Goal: Information Seeking & Learning: Find specific fact

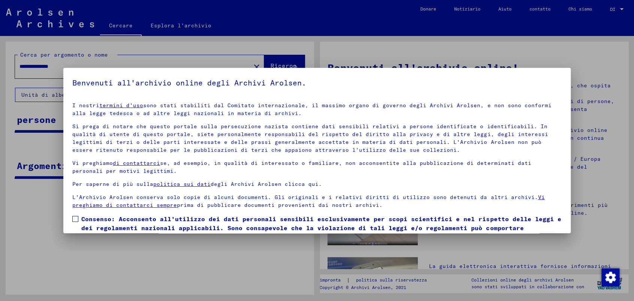
scroll to position [35, 0]
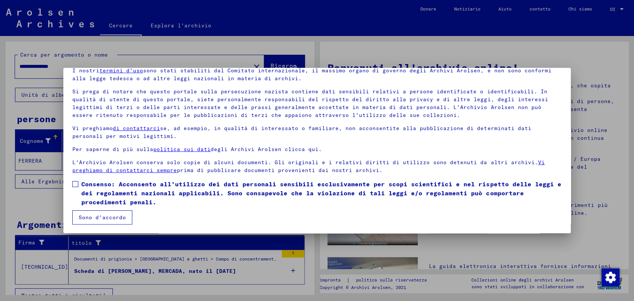
drag, startPoint x: 75, startPoint y: 183, endPoint x: 69, endPoint y: 196, distance: 14.6
click at [75, 184] on span at bounding box center [75, 184] width 6 height 6
click at [105, 216] on font "Sono d'accordo" at bounding box center [102, 217] width 47 height 7
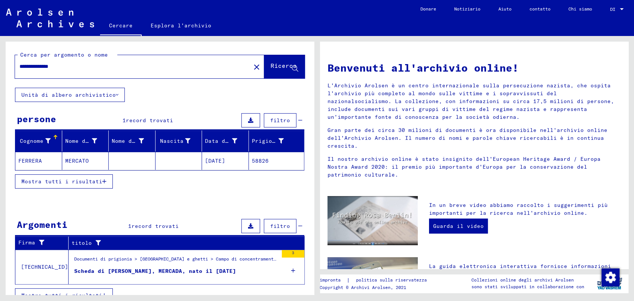
click at [68, 158] on font "MERCATO" at bounding box center [77, 160] width 24 height 7
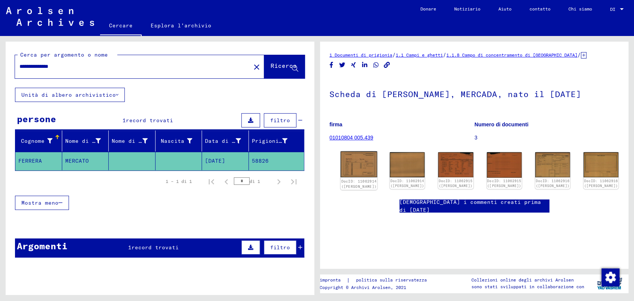
click at [358, 159] on img at bounding box center [359, 164] width 37 height 26
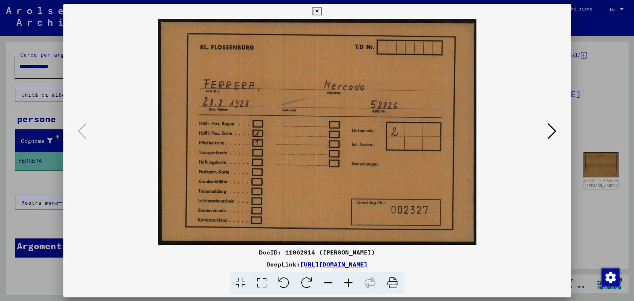
click at [551, 126] on icon at bounding box center [552, 131] width 9 height 18
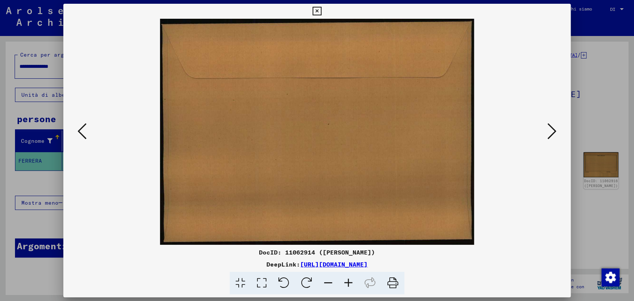
click at [551, 126] on icon at bounding box center [552, 131] width 9 height 18
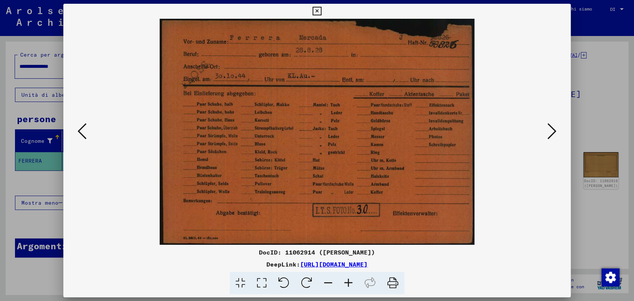
click at [316, 9] on icon at bounding box center [317, 11] width 9 height 9
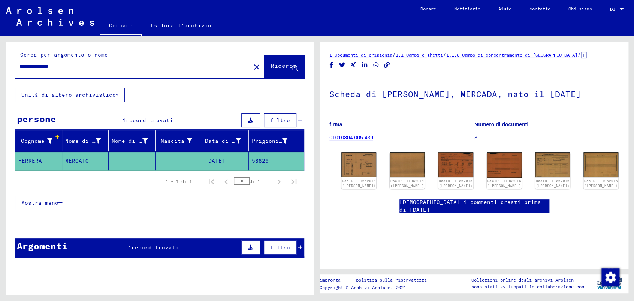
drag, startPoint x: 79, startPoint y: 66, endPoint x: 2, endPoint y: 66, distance: 77.2
click at [2, 66] on div "**********" at bounding box center [158, 165] width 317 height 259
type input "**********"
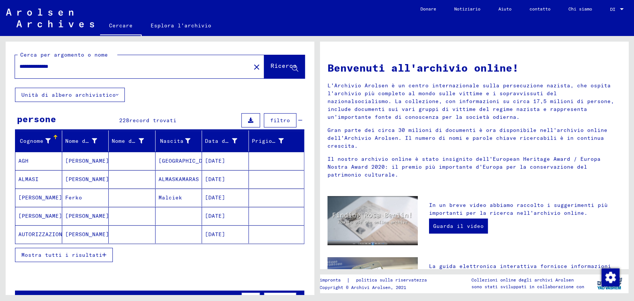
click at [82, 253] on font "Mostra tutti i risultati" at bounding box center [61, 254] width 81 height 7
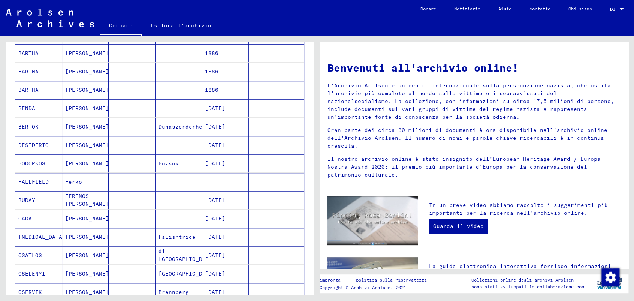
scroll to position [458, 0]
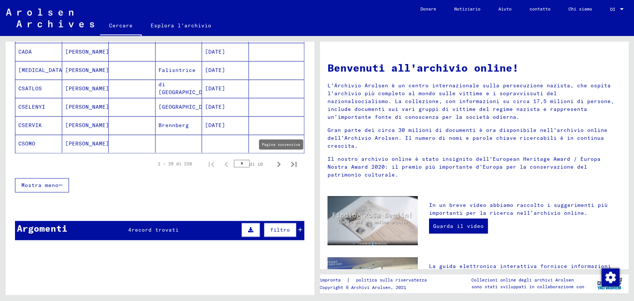
click at [274, 162] on icon "Pagina successiva" at bounding box center [279, 164] width 10 height 10
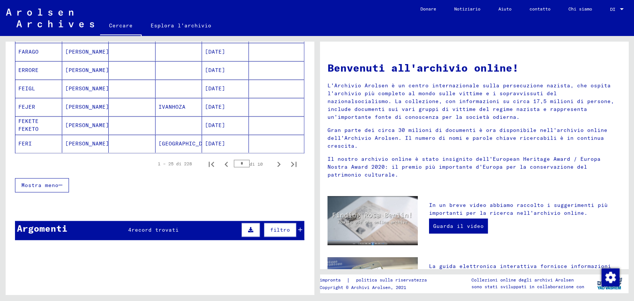
click at [274, 162] on icon "Pagina successiva" at bounding box center [279, 164] width 10 height 10
type input "*"
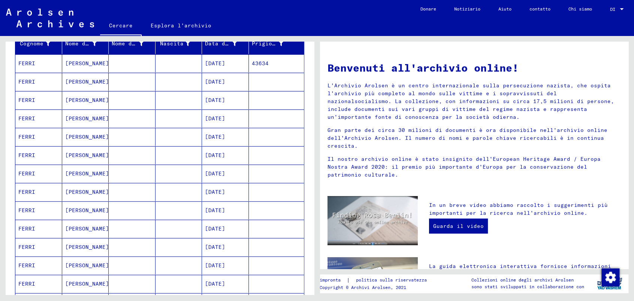
scroll to position [83, 0]
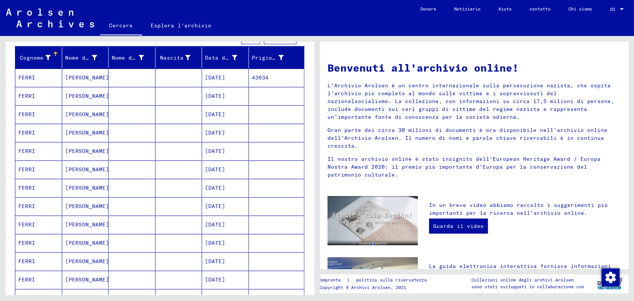
click at [215, 76] on font "[DATE]" at bounding box center [215, 77] width 20 height 7
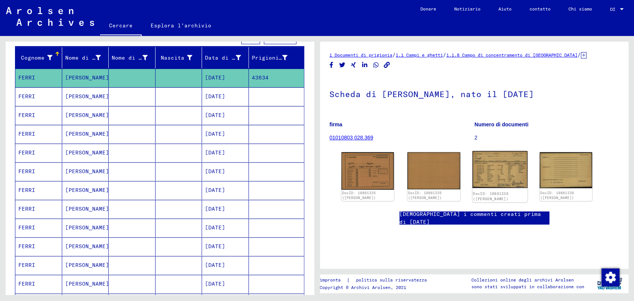
click at [492, 172] on img at bounding box center [499, 169] width 55 height 37
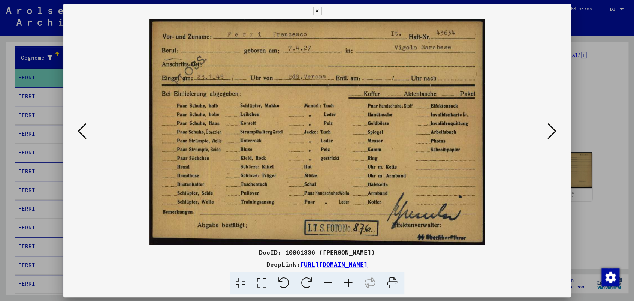
click at [318, 10] on icon at bounding box center [317, 11] width 9 height 9
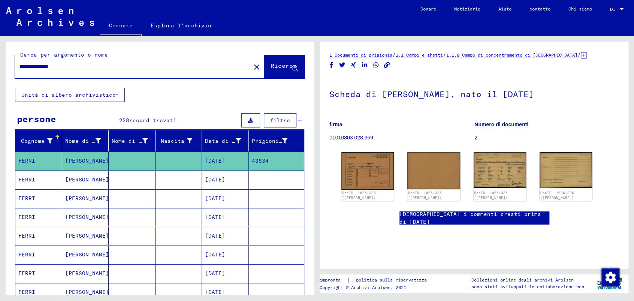
drag, startPoint x: 85, startPoint y: 67, endPoint x: 12, endPoint y: 67, distance: 73.5
click at [12, 67] on div "**********" at bounding box center [160, 65] width 308 height 46
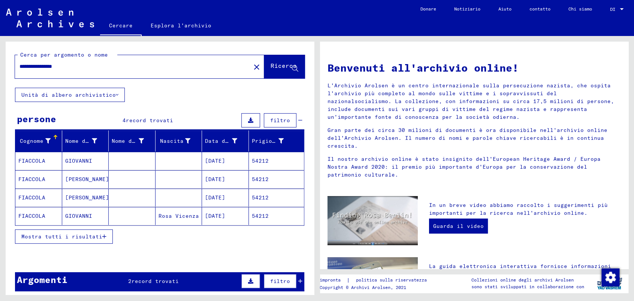
click at [256, 158] on font "54212" at bounding box center [260, 160] width 17 height 7
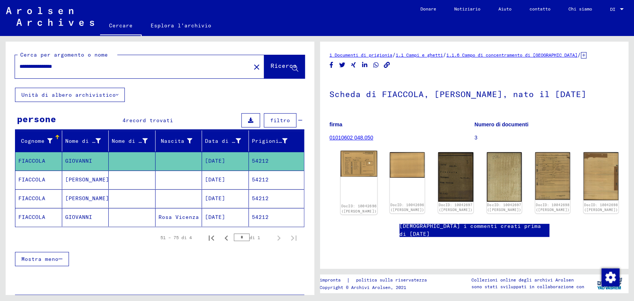
click at [361, 160] on img at bounding box center [359, 164] width 37 height 26
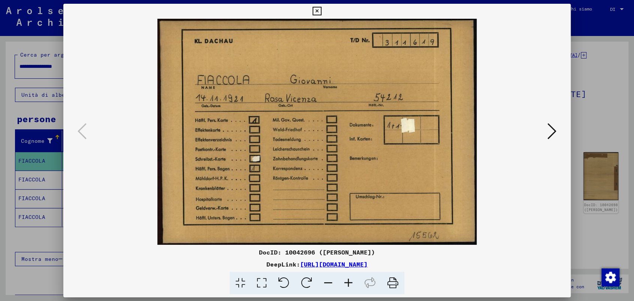
click at [555, 127] on icon at bounding box center [552, 131] width 9 height 18
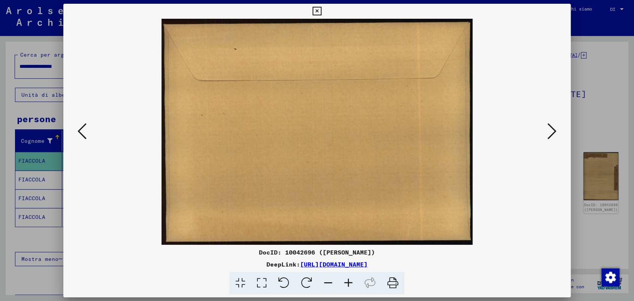
click at [555, 127] on icon at bounding box center [552, 131] width 9 height 18
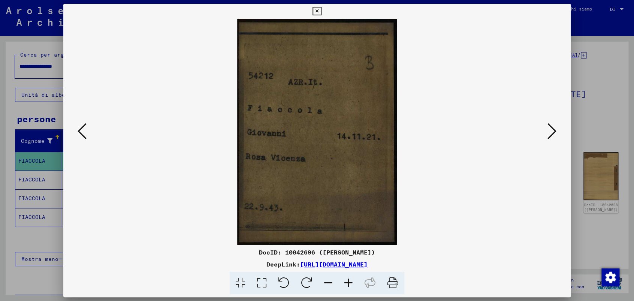
click at [555, 127] on icon at bounding box center [552, 131] width 9 height 18
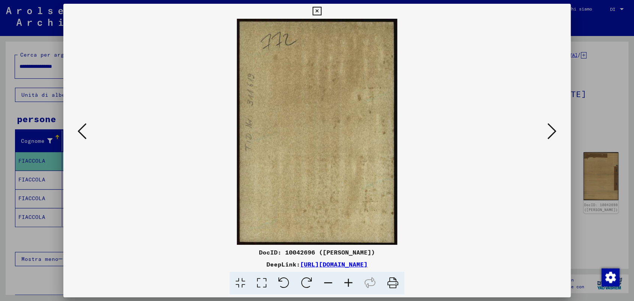
click at [555, 127] on icon at bounding box center [552, 131] width 9 height 18
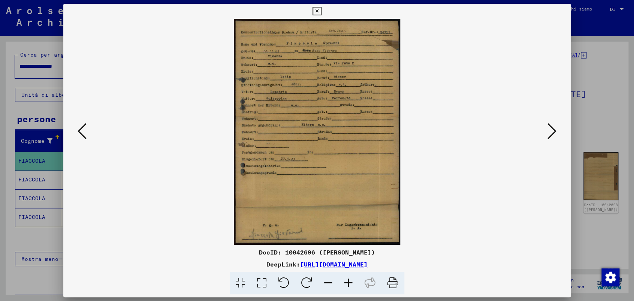
click at [320, 86] on img at bounding box center [317, 132] width 456 height 226
click at [350, 282] on icon at bounding box center [348, 283] width 20 height 23
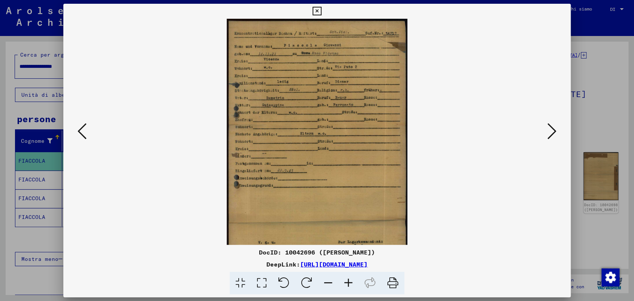
click at [350, 281] on icon at bounding box center [348, 283] width 20 height 23
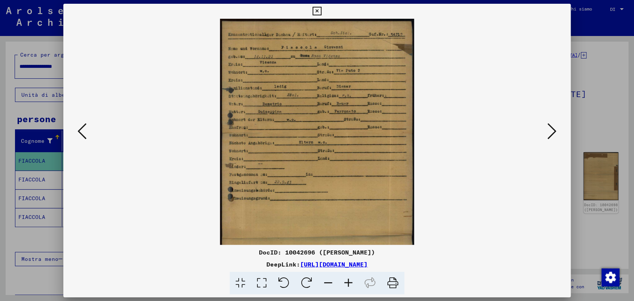
click at [350, 281] on icon at bounding box center [348, 283] width 20 height 23
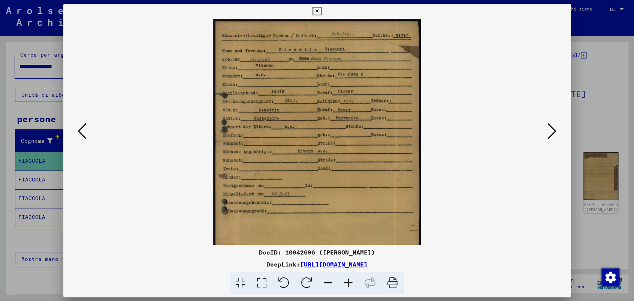
click at [350, 281] on icon at bounding box center [348, 283] width 20 height 23
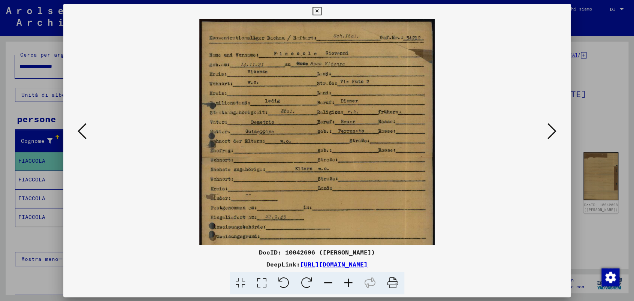
click at [350, 281] on icon at bounding box center [348, 283] width 20 height 23
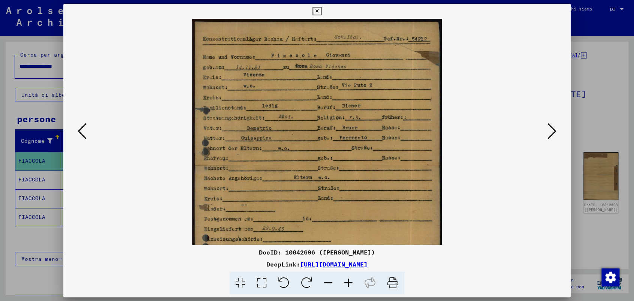
click at [350, 281] on icon at bounding box center [348, 283] width 20 height 23
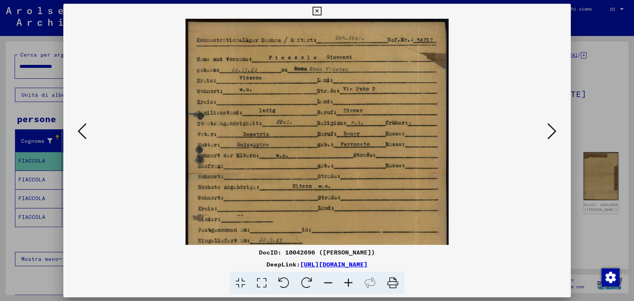
click at [350, 281] on icon at bounding box center [348, 283] width 20 height 23
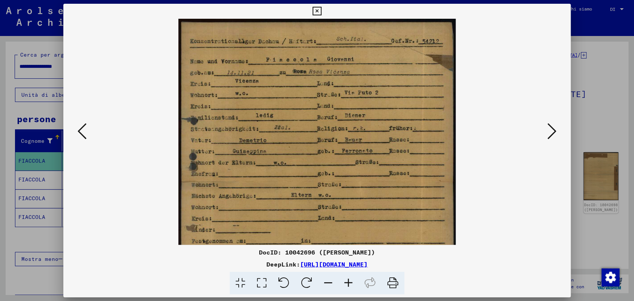
click at [350, 281] on icon at bounding box center [348, 283] width 20 height 23
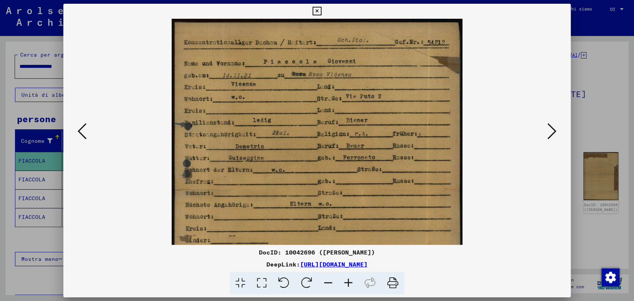
click at [350, 281] on icon at bounding box center [348, 283] width 20 height 23
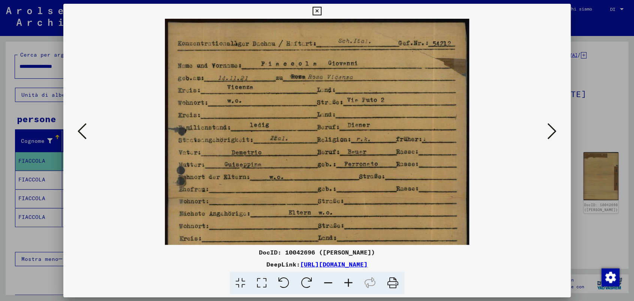
click at [350, 281] on icon at bounding box center [348, 283] width 20 height 23
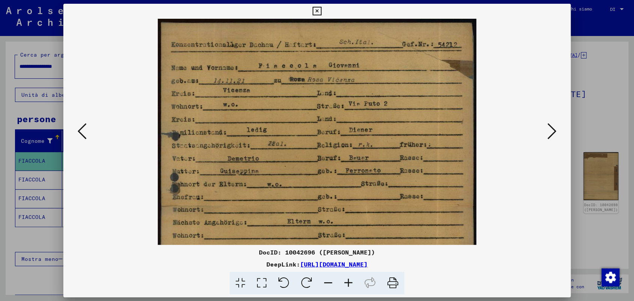
click at [350, 281] on icon at bounding box center [348, 283] width 20 height 23
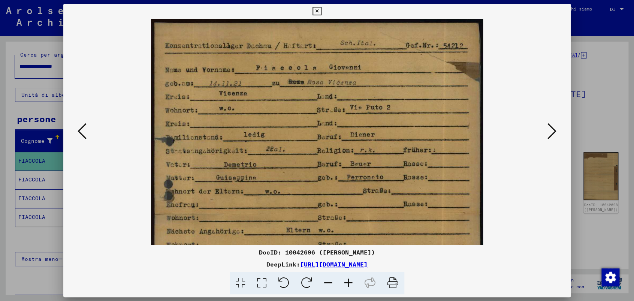
click at [350, 281] on icon at bounding box center [348, 283] width 20 height 23
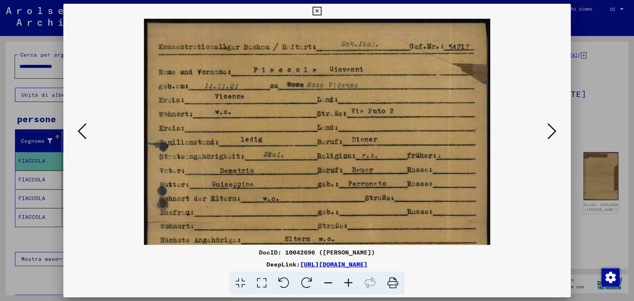
click at [350, 281] on icon at bounding box center [348, 283] width 20 height 23
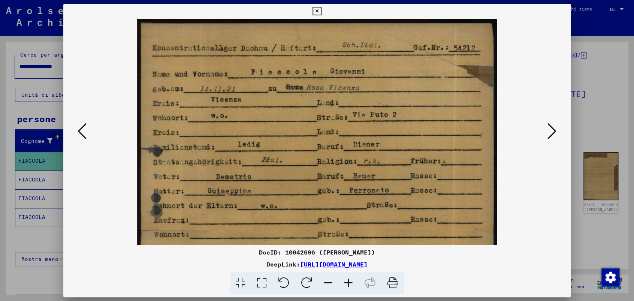
click at [350, 281] on icon at bounding box center [348, 283] width 20 height 23
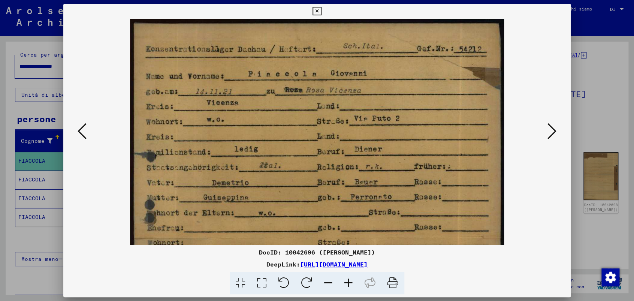
click at [350, 281] on icon at bounding box center [348, 283] width 20 height 23
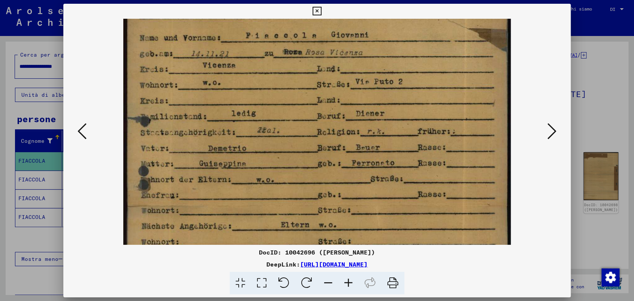
drag, startPoint x: 390, startPoint y: 205, endPoint x: 379, endPoint y: 162, distance: 44.5
click at [379, 162] on img at bounding box center [317, 241] width 388 height 526
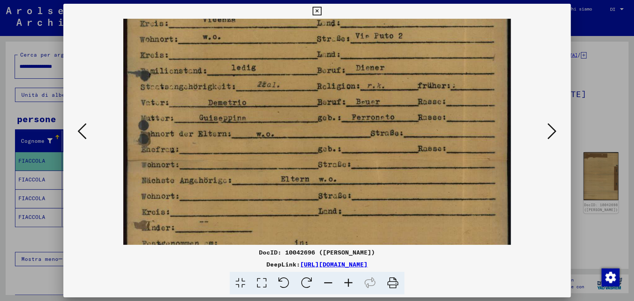
scroll to position [87, 0]
drag, startPoint x: 408, startPoint y: 216, endPoint x: 404, endPoint y: 172, distance: 44.4
click at [404, 172] on img at bounding box center [317, 195] width 388 height 526
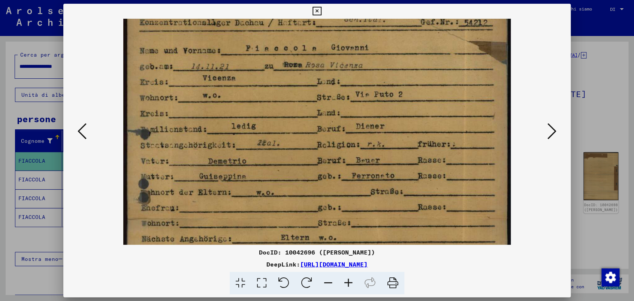
scroll to position [26, 0]
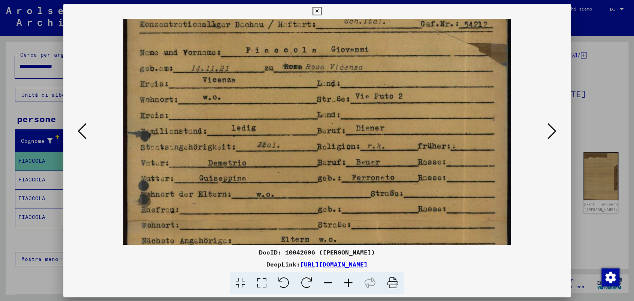
drag, startPoint x: 303, startPoint y: 115, endPoint x: 297, endPoint y: 178, distance: 64.0
click at [297, 178] on img at bounding box center [317, 256] width 388 height 526
click at [316, 8] on icon at bounding box center [317, 11] width 9 height 9
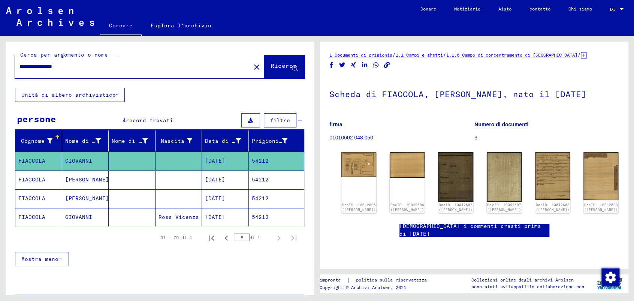
drag, startPoint x: 78, startPoint y: 66, endPoint x: -3, endPoint y: 66, distance: 80.6
click at [0, 66] on html "**********" at bounding box center [317, 150] width 634 height 301
type input "**********"
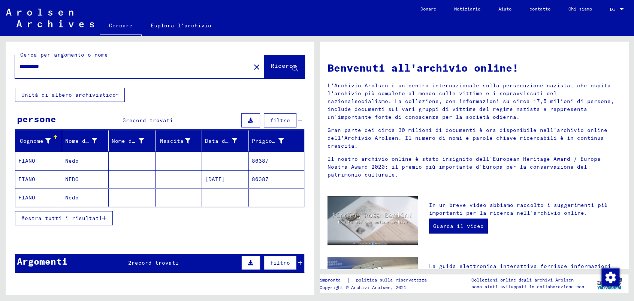
click at [28, 160] on font "FIANO" at bounding box center [26, 160] width 17 height 7
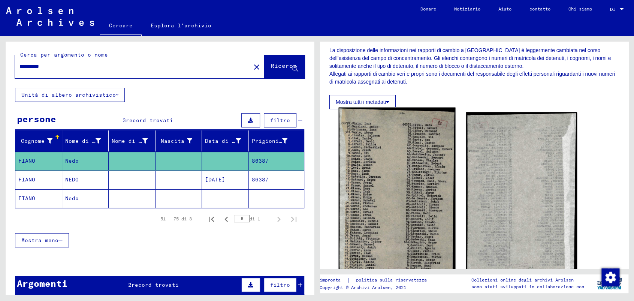
scroll to position [83, 0]
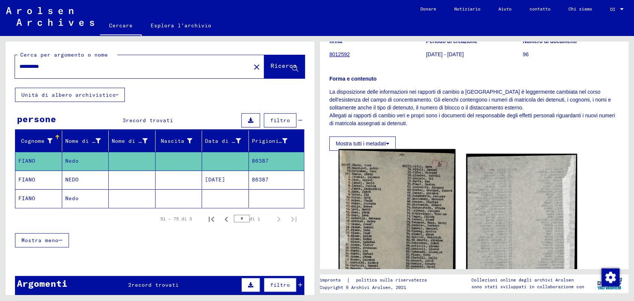
click at [402, 198] on img at bounding box center [397, 244] width 117 height 191
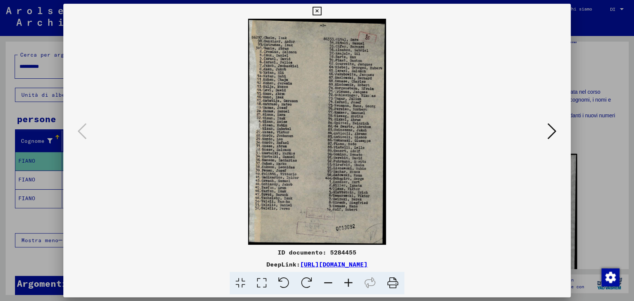
click at [347, 283] on icon at bounding box center [348, 283] width 20 height 23
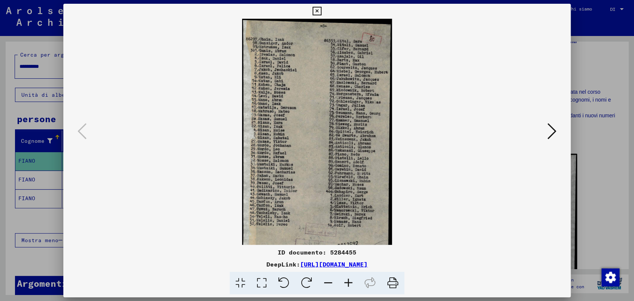
click at [347, 283] on icon at bounding box center [348, 283] width 20 height 23
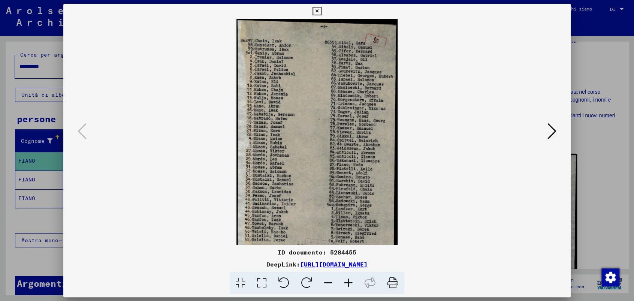
click at [347, 283] on icon at bounding box center [348, 283] width 20 height 23
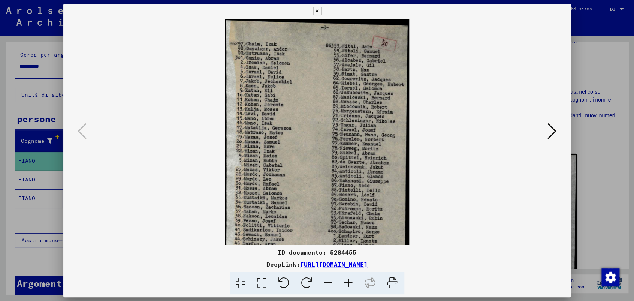
click at [347, 283] on icon at bounding box center [348, 283] width 20 height 23
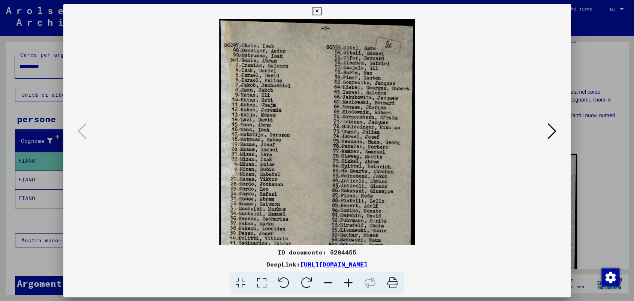
click at [347, 283] on icon at bounding box center [348, 283] width 20 height 23
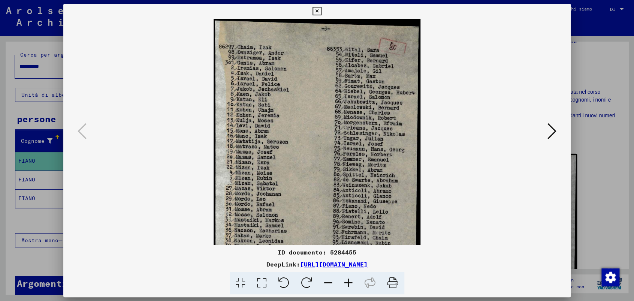
click at [347, 283] on icon at bounding box center [348, 283] width 20 height 23
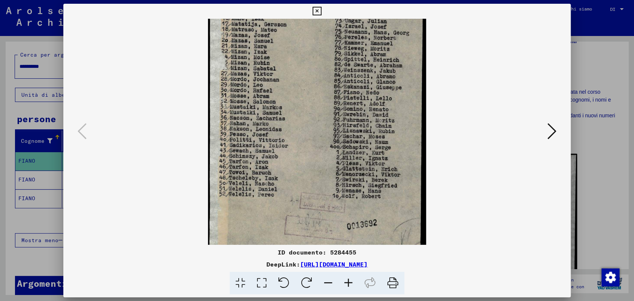
scroll to position [122, 0]
drag, startPoint x: 312, startPoint y: 185, endPoint x: 317, endPoint y: 57, distance: 127.9
click at [317, 57] on img at bounding box center [317, 75] width 219 height 357
click at [317, 11] on icon at bounding box center [317, 11] width 9 height 9
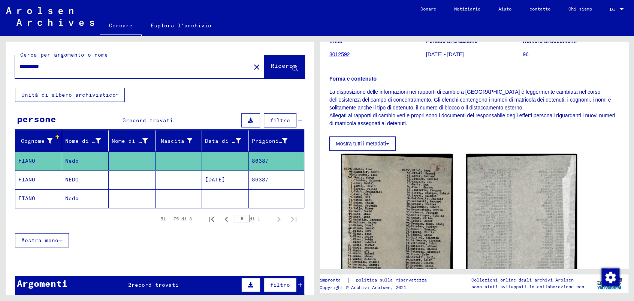
click at [71, 178] on font "NEDO" at bounding box center [71, 179] width 13 height 7
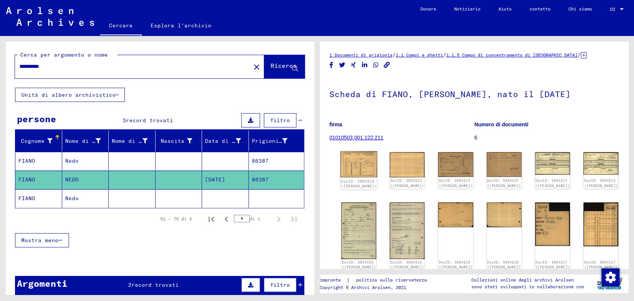
click at [358, 168] on img at bounding box center [359, 164] width 37 height 26
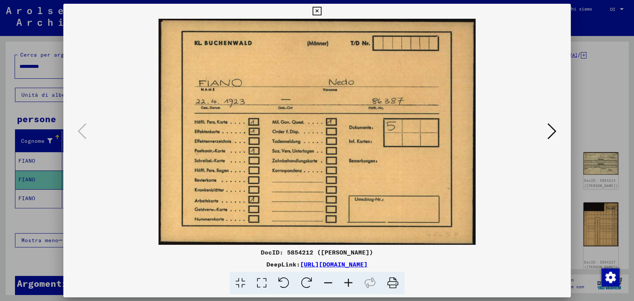
click at [553, 128] on icon at bounding box center [552, 131] width 9 height 18
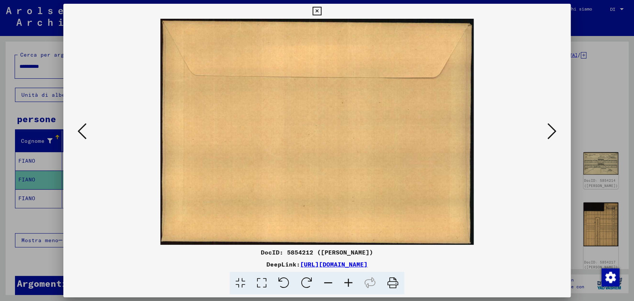
click at [553, 128] on icon at bounding box center [552, 131] width 9 height 18
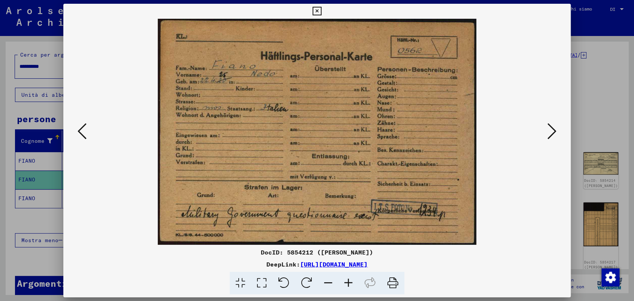
click at [552, 128] on icon at bounding box center [552, 131] width 9 height 18
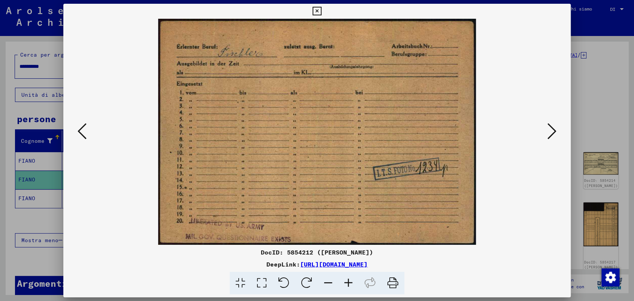
click at [552, 128] on icon at bounding box center [552, 131] width 9 height 18
